Goal: Browse casually

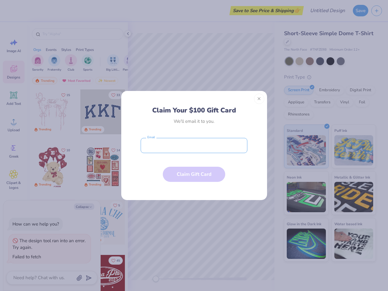
type textarea "x"
click at [194, 145] on input "email" at bounding box center [194, 145] width 107 height 15
click at [259, 99] on button "Close" at bounding box center [259, 99] width 10 height 10
